Goal: Transaction & Acquisition: Book appointment/travel/reservation

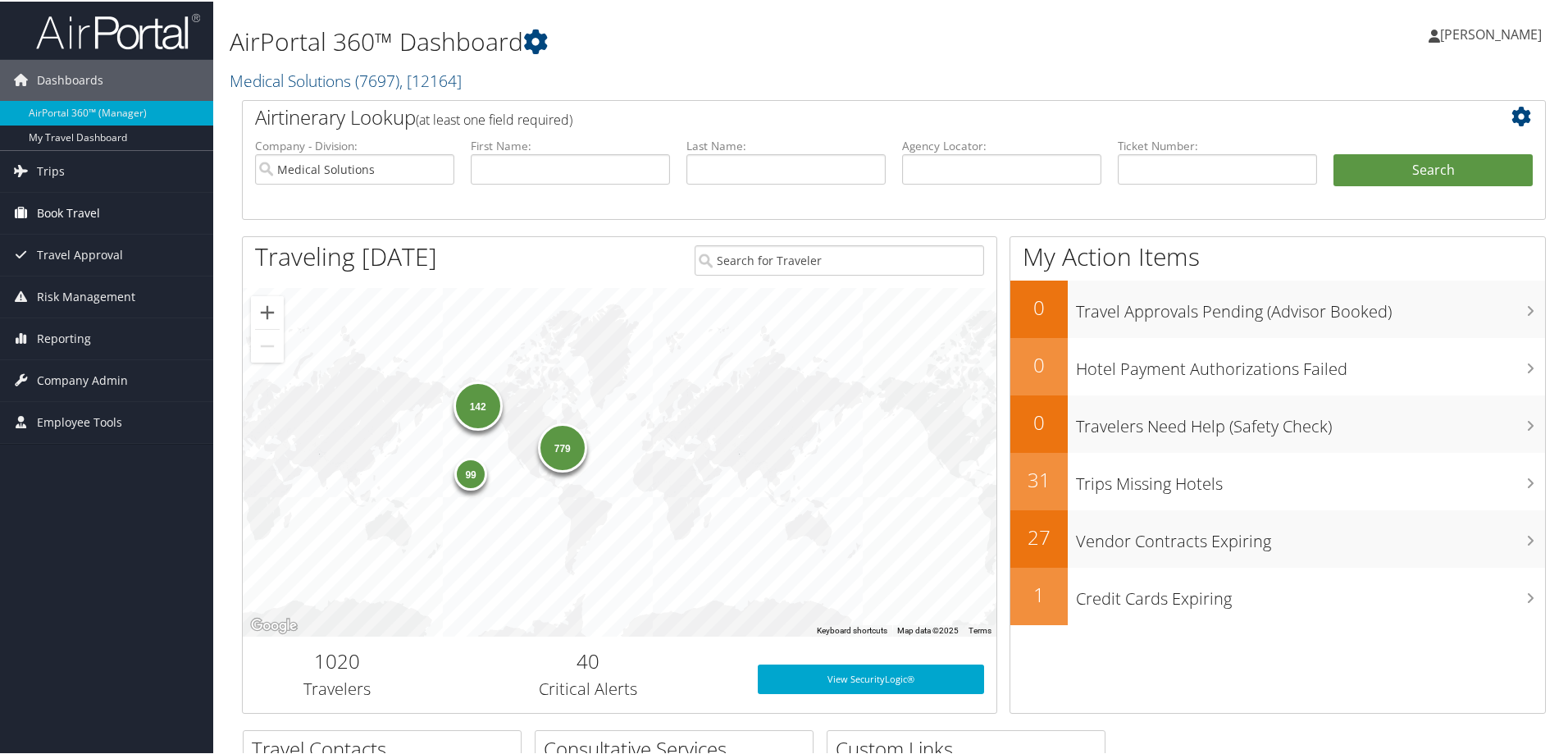
drag, startPoint x: 68, startPoint y: 211, endPoint x: 92, endPoint y: 217, distance: 24.7
click at [68, 211] on span "Book Travel" at bounding box center [68, 211] width 63 height 41
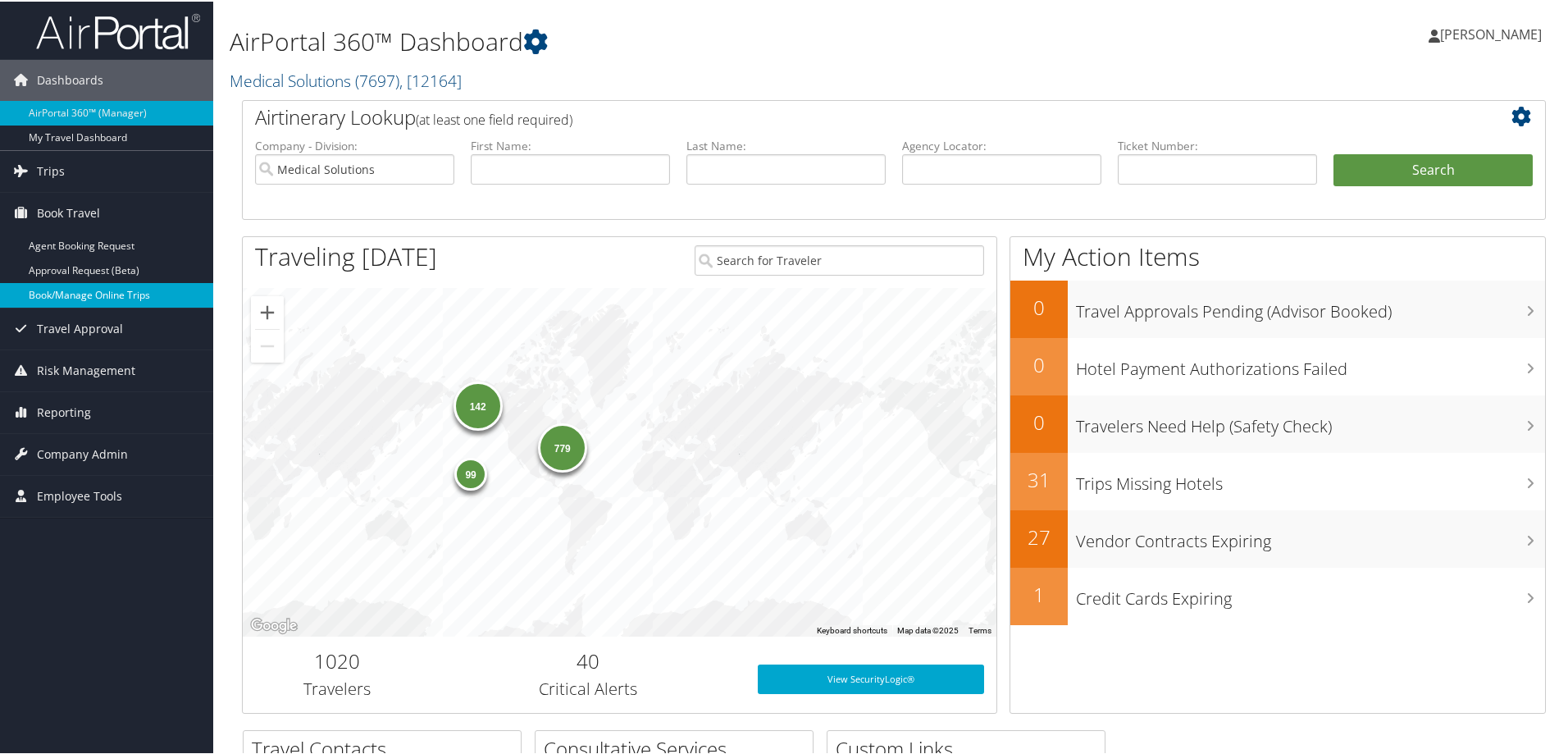
click at [86, 296] on link "Book/Manage Online Trips" at bounding box center [106, 293] width 213 height 25
click at [71, 286] on link "Book/Manage Online Trips" at bounding box center [106, 293] width 213 height 25
click at [81, 296] on link "Book/Manage Online Trips" at bounding box center [106, 293] width 213 height 25
